Goal: Task Accomplishment & Management: Manage account settings

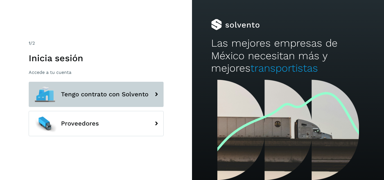
click at [116, 92] on span "Tengo contrato con Solvento" at bounding box center [104, 94] width 87 height 7
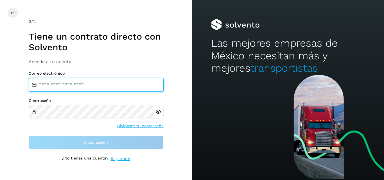
click at [98, 85] on input "email" at bounding box center [96, 84] width 135 height 13
type input "**********"
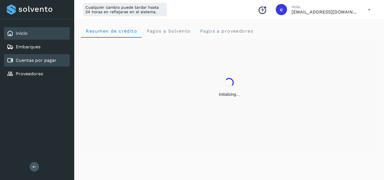
click at [49, 57] on div "Cuentas por pagar" at bounding box center [37, 60] width 66 height 12
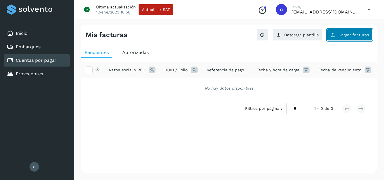
click at [352, 36] on span "Cargar facturas" at bounding box center [353, 35] width 30 height 4
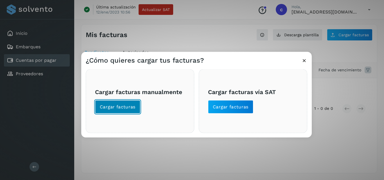
click at [116, 112] on button "Cargar facturas" at bounding box center [117, 106] width 45 height 13
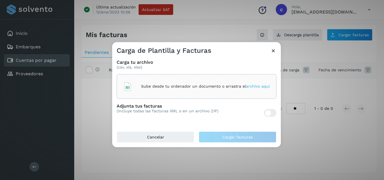
click at [162, 90] on div "Sube desde tu ordenador un documento o arrastra el archivo aquí" at bounding box center [196, 86] width 147 height 15
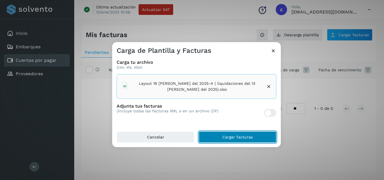
click at [221, 133] on button "Cargar facturas" at bounding box center [238, 136] width 78 height 11
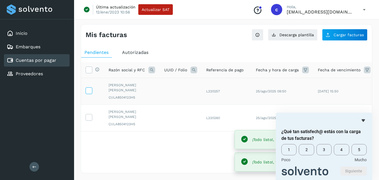
click at [91, 91] on icon at bounding box center [89, 90] width 6 height 6
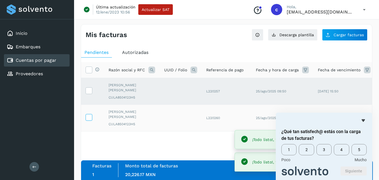
click at [90, 115] on icon at bounding box center [89, 117] width 6 height 6
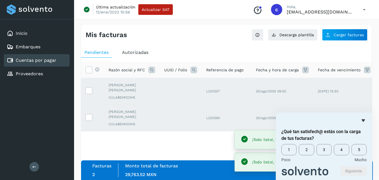
scroll to position [3, 0]
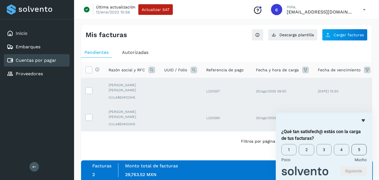
click at [359, 151] on span "5" at bounding box center [359, 149] width 15 height 11
click at [353, 171] on button "Siguiente" at bounding box center [354, 171] width 26 height 9
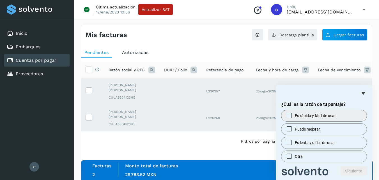
click at [306, 116] on span "Es rápida y fácil de usar" at bounding box center [315, 116] width 41 height 6
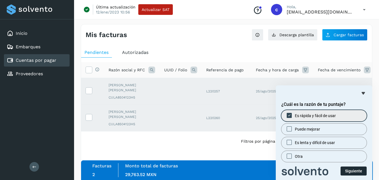
click at [355, 171] on button "Siguiente" at bounding box center [354, 171] width 26 height 9
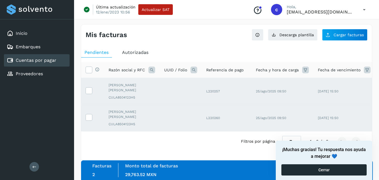
click at [354, 166] on button "Cerrar" at bounding box center [324, 169] width 85 height 11
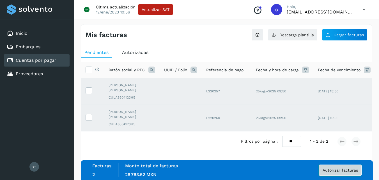
click at [339, 168] on span "Autorizar facturas" at bounding box center [340, 170] width 35 height 4
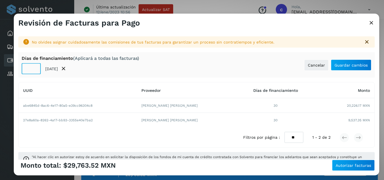
click at [28, 69] on input "**" at bounding box center [31, 68] width 19 height 11
type input "**"
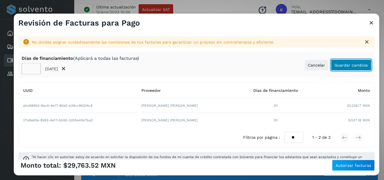
click at [354, 66] on span "Guardar cambios" at bounding box center [350, 65] width 33 height 4
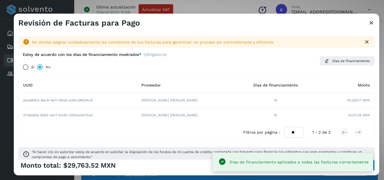
click at [196, 164] on div "Monto total: $29,763.52 MXN Autorizar facturas" at bounding box center [196, 165] width 356 height 11
click at [207, 142] on div "Filtros por página : ** ** ** 1 - 2 de 2" at bounding box center [196, 132] width 355 height 20
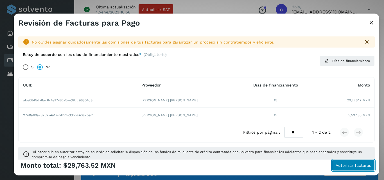
click at [361, 166] on span "Autorizar facturas" at bounding box center [352, 165] width 35 height 4
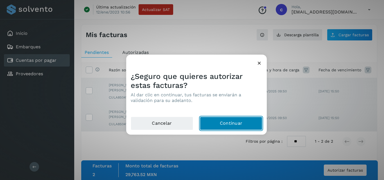
click at [259, 119] on button "Continuar" at bounding box center [231, 123] width 62 height 13
